Goal: Transaction & Acquisition: Download file/media

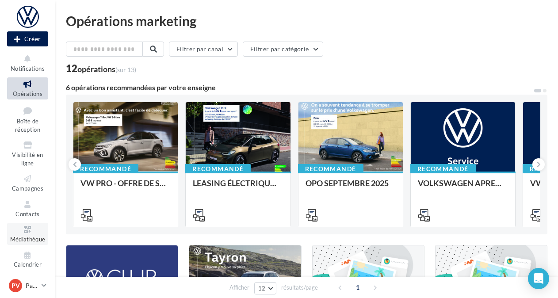
click at [21, 238] on span "Médiathèque" at bounding box center [27, 239] width 35 height 7
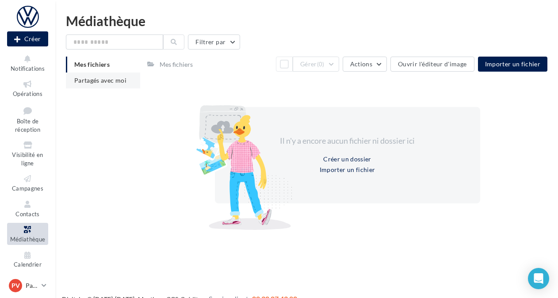
click at [95, 84] on li "Partagés avec moi" at bounding box center [103, 80] width 74 height 16
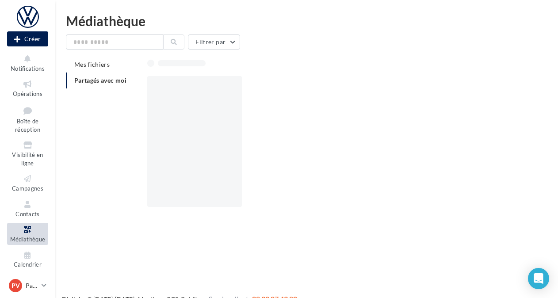
click at [118, 80] on span "Partagés avec moi" at bounding box center [100, 80] width 52 height 8
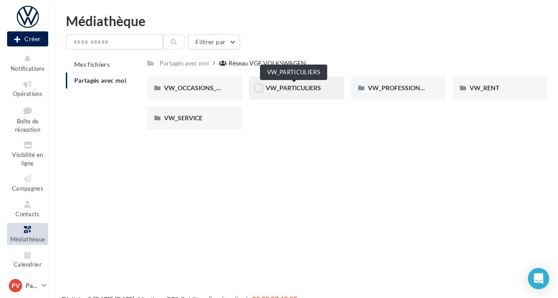
click at [273, 84] on span "VW_PARTICULIERS" at bounding box center [293, 88] width 55 height 8
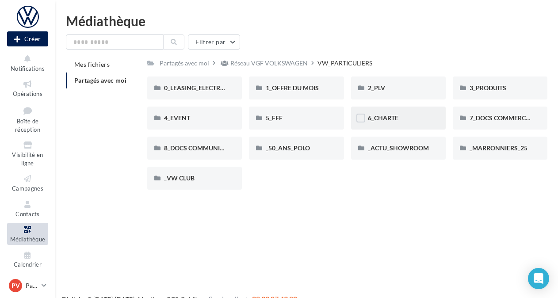
click at [409, 120] on div "6_CHARTE" at bounding box center [398, 118] width 61 height 9
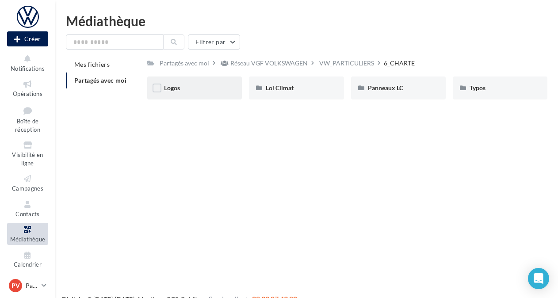
click at [191, 95] on div "Logos" at bounding box center [194, 87] width 95 height 23
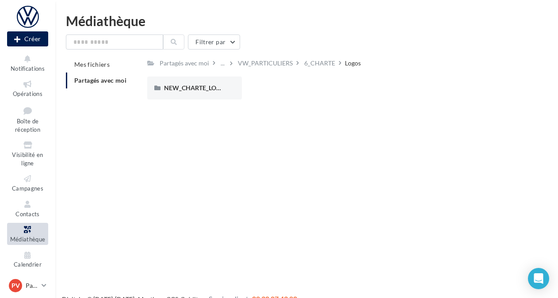
click at [191, 95] on div "NEW_CHARTE_LOGOS" at bounding box center [194, 87] width 95 height 23
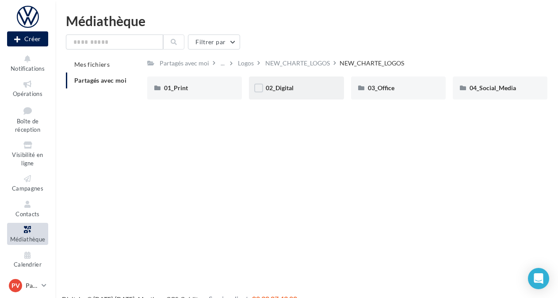
click at [319, 89] on div "02_Digital" at bounding box center [296, 88] width 61 height 9
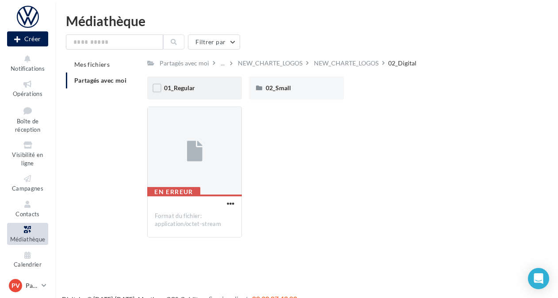
click at [202, 91] on div "01_Regular" at bounding box center [194, 88] width 61 height 9
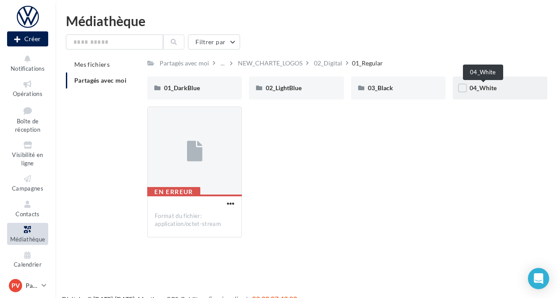
click at [483, 88] on span "04_White" at bounding box center [482, 88] width 27 height 8
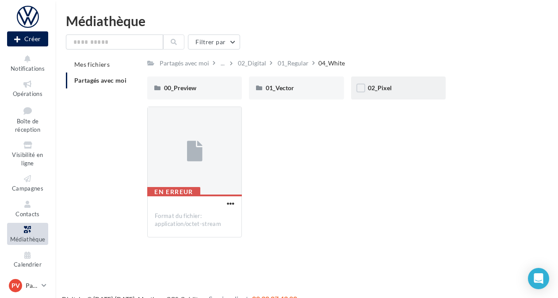
click at [390, 89] on span "02_Pixel" at bounding box center [380, 88] width 24 height 8
click at [193, 98] on div "1000px" at bounding box center [194, 87] width 95 height 23
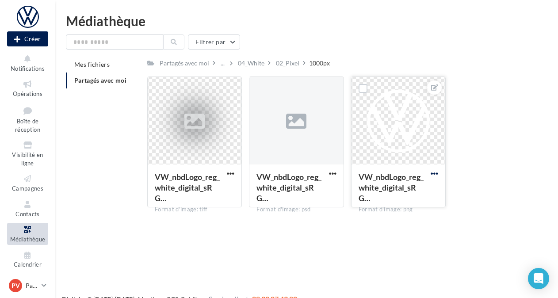
click at [438, 172] on span "button" at bounding box center [435, 174] width 8 height 8
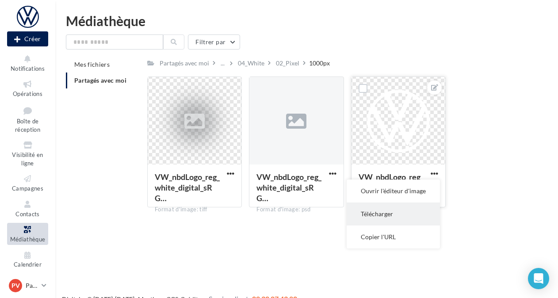
click at [387, 215] on button "Télécharger" at bounding box center [393, 213] width 93 height 23
